Goal: Information Seeking & Learning: Learn about a topic

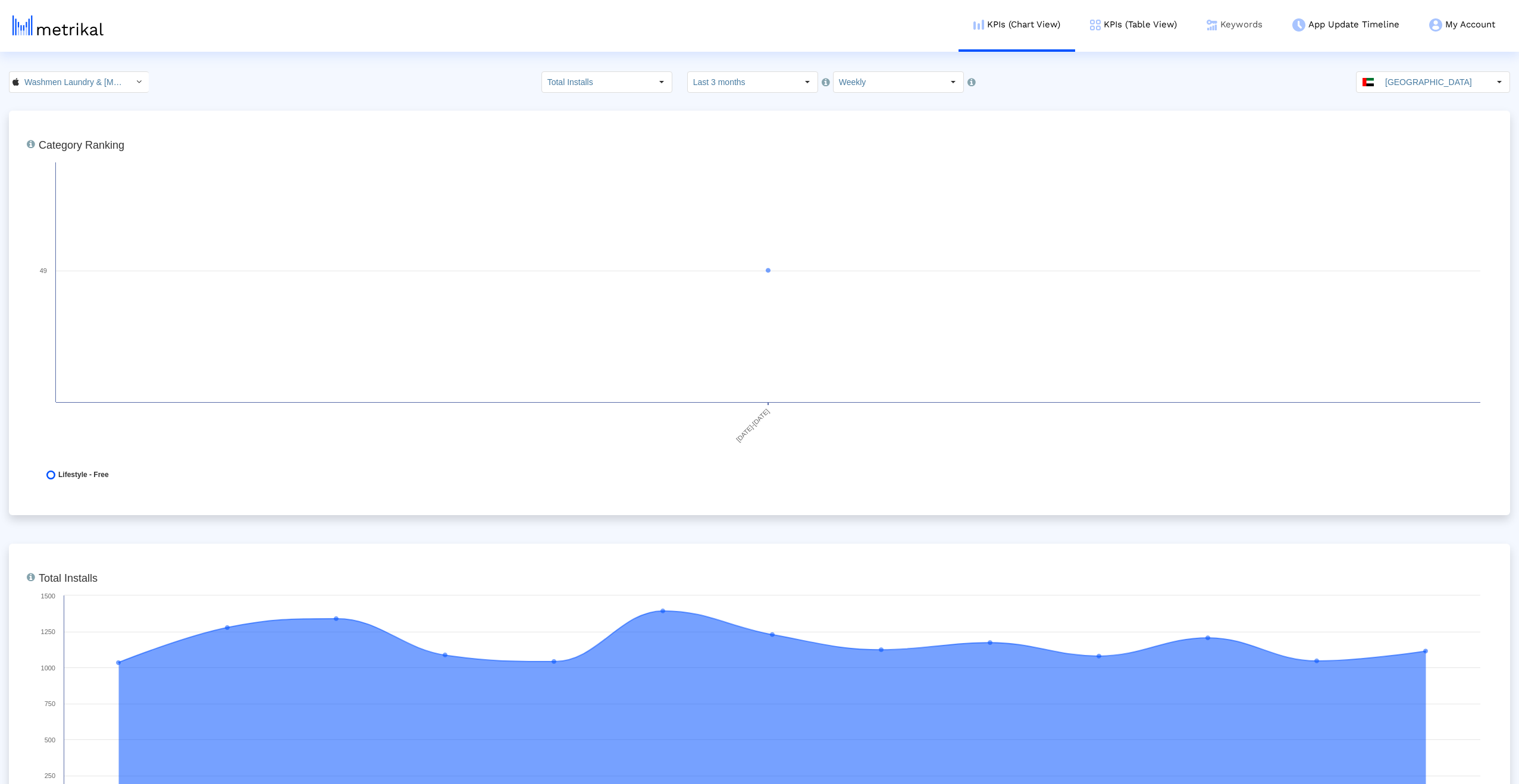
click at [1238, 21] on link "Keywords" at bounding box center [1234, 24] width 86 height 49
click at [1229, 29] on link "Keywords" at bounding box center [1234, 24] width 86 height 49
click at [1225, 21] on link "Keywords" at bounding box center [1234, 24] width 86 height 49
click at [1223, 28] on link "Keywords" at bounding box center [1234, 24] width 86 height 49
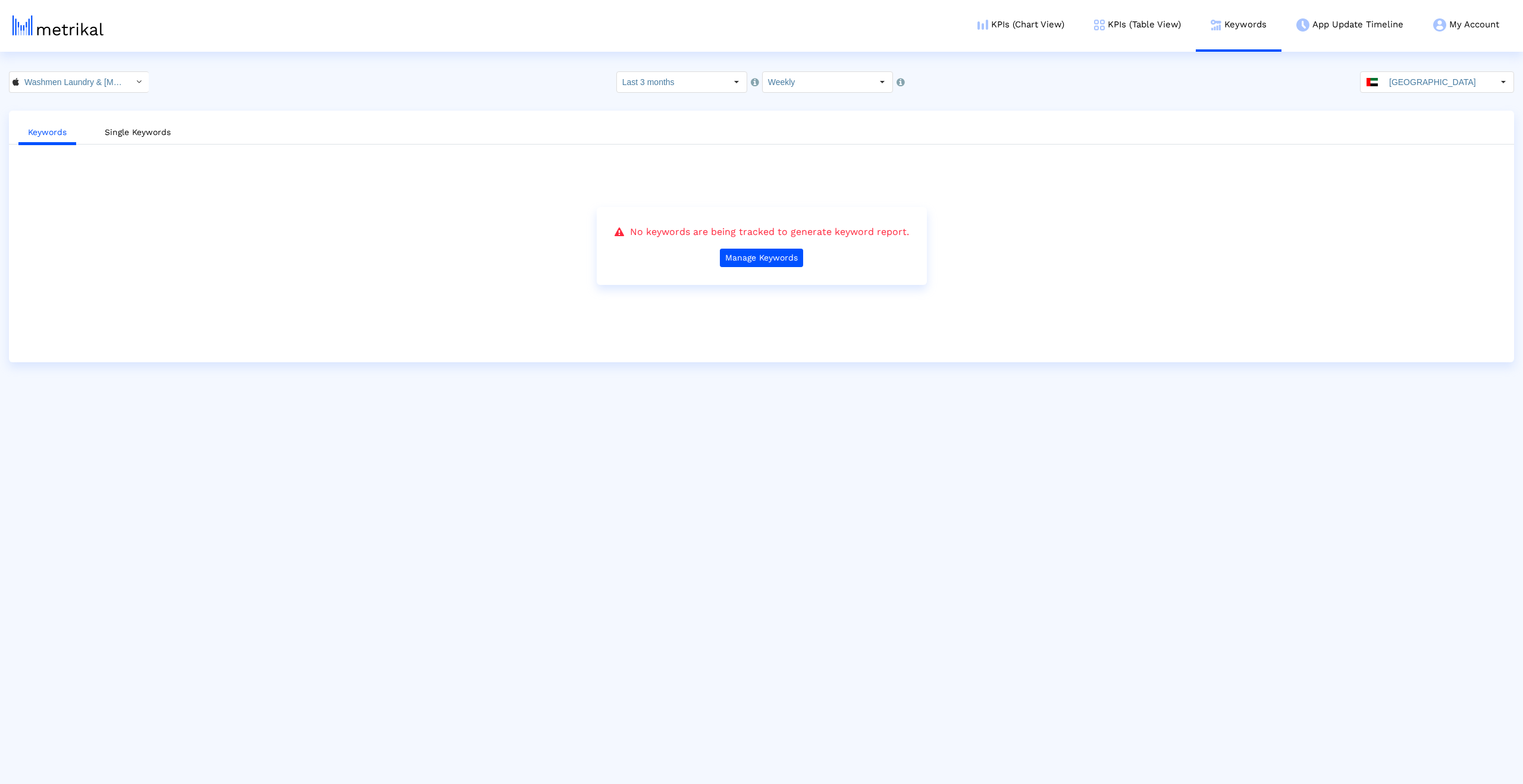
click at [39, 32] on img at bounding box center [58, 26] width 91 height 21
